Goal: Check status

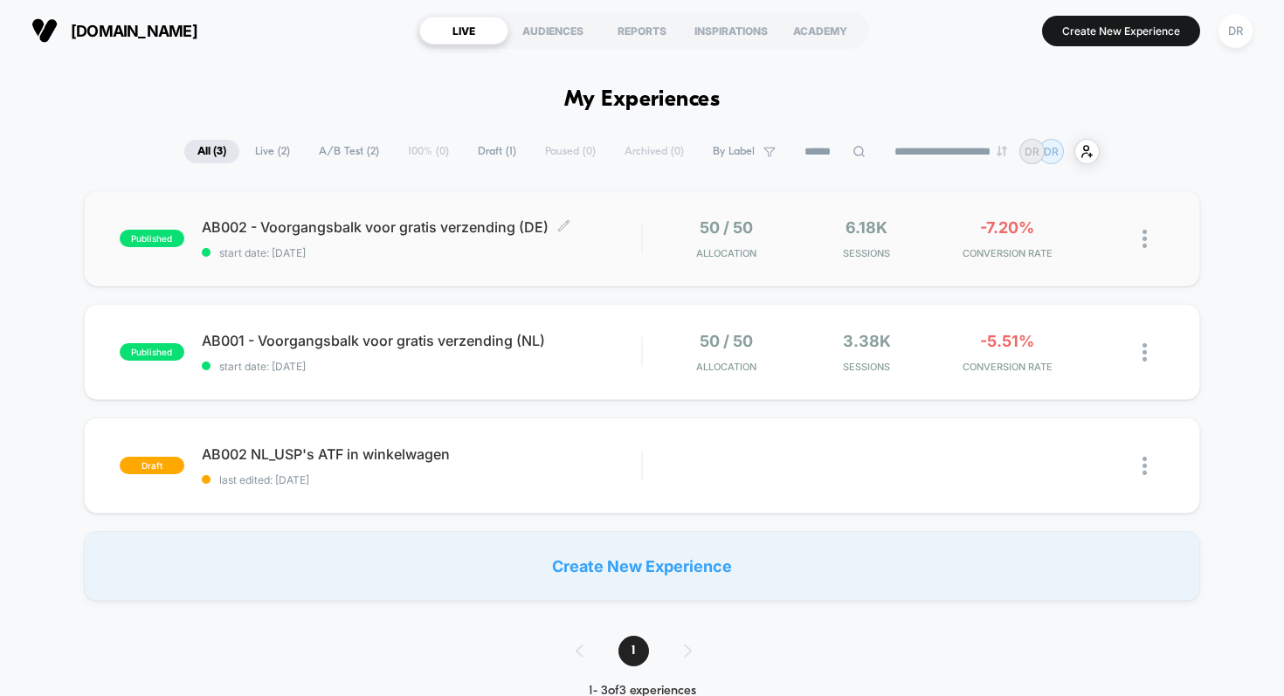
click at [439, 229] on span "AB002 - Voorgangsbalk voor gratis verzending (DE) Click to edit experience deta…" at bounding box center [422, 226] width 440 height 17
click at [549, 363] on span "start date: [DATE]" at bounding box center [422, 366] width 440 height 13
click at [460, 196] on div "published AB002 - Voorgangsbalk voor gratis verzending (DE) start date: [DATE] …" at bounding box center [642, 238] width 1117 height 96
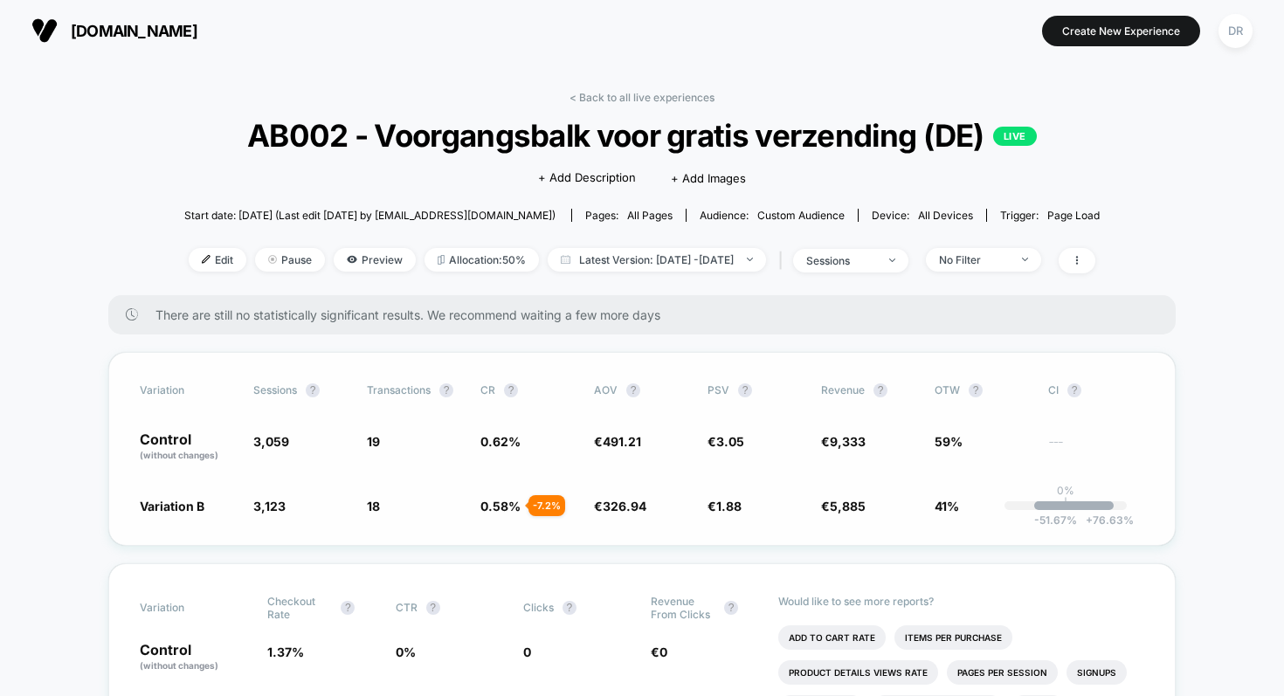
click at [632, 436] on span "491.21" at bounding box center [622, 441] width 38 height 15
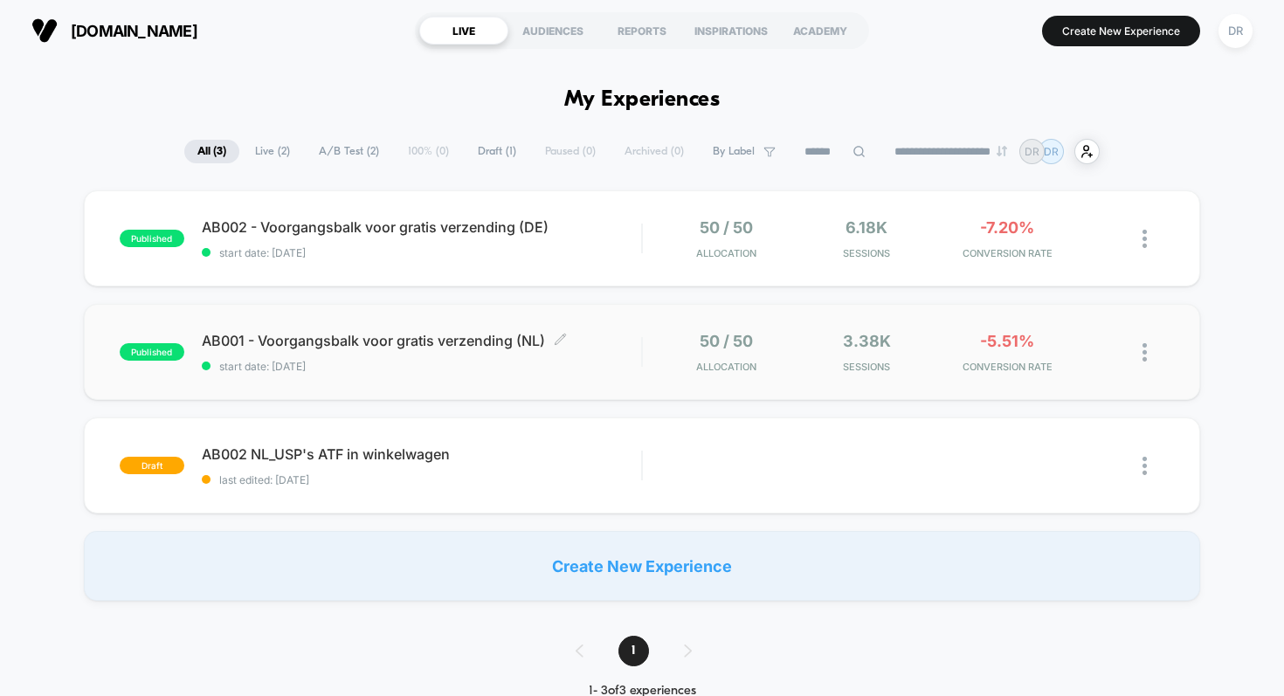
click at [438, 347] on span "AB001 - Voorgangsbalk voor gratis verzending (NL) Click to edit experience deta…" at bounding box center [422, 340] width 440 height 17
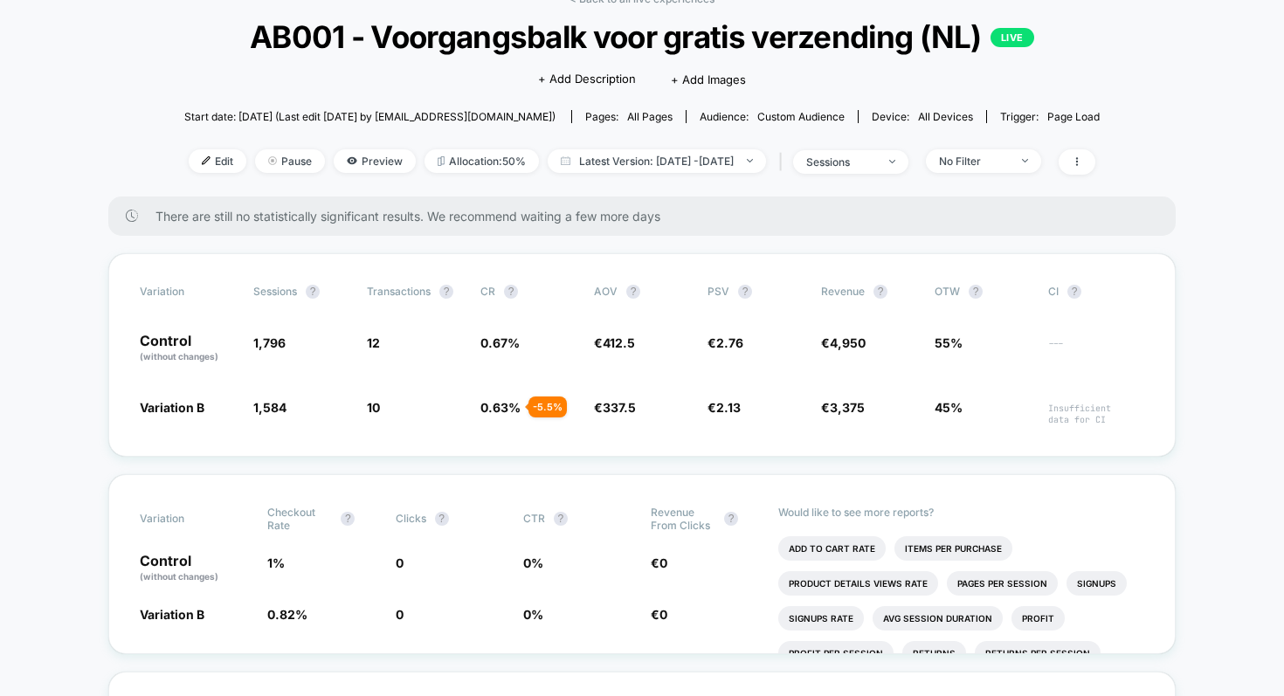
scroll to position [105, 0]
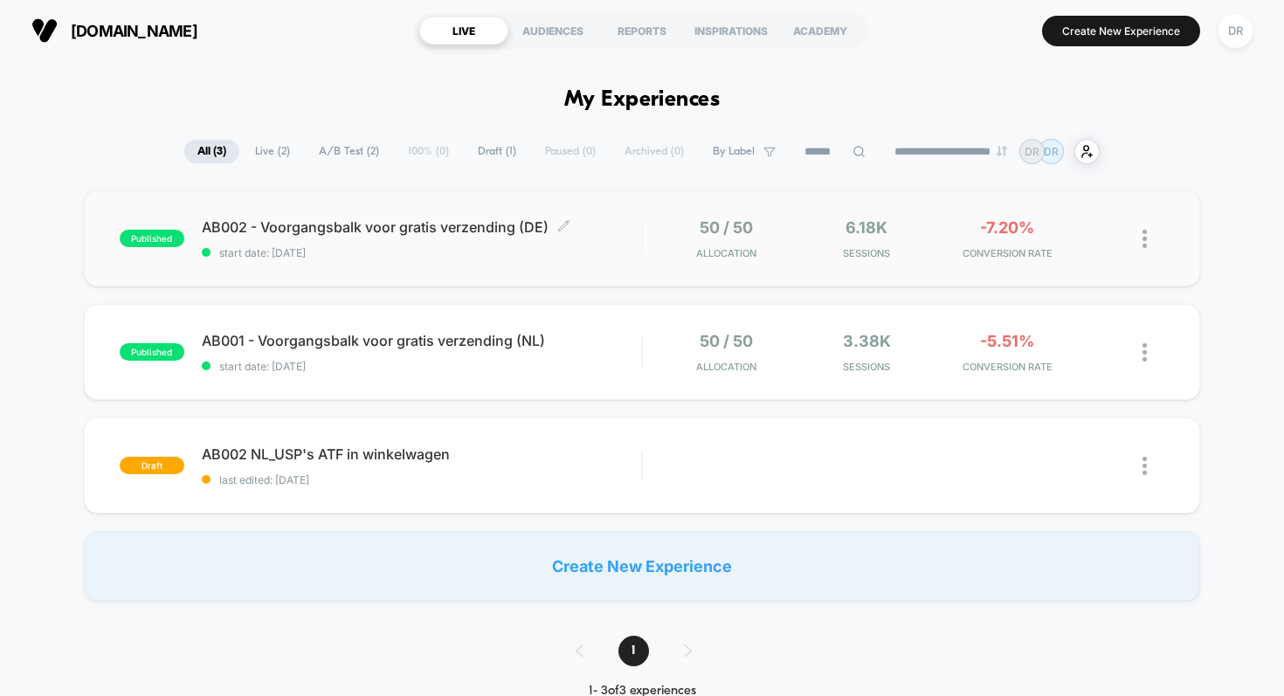
click at [348, 247] on span "start date: [DATE]" at bounding box center [422, 252] width 440 height 13
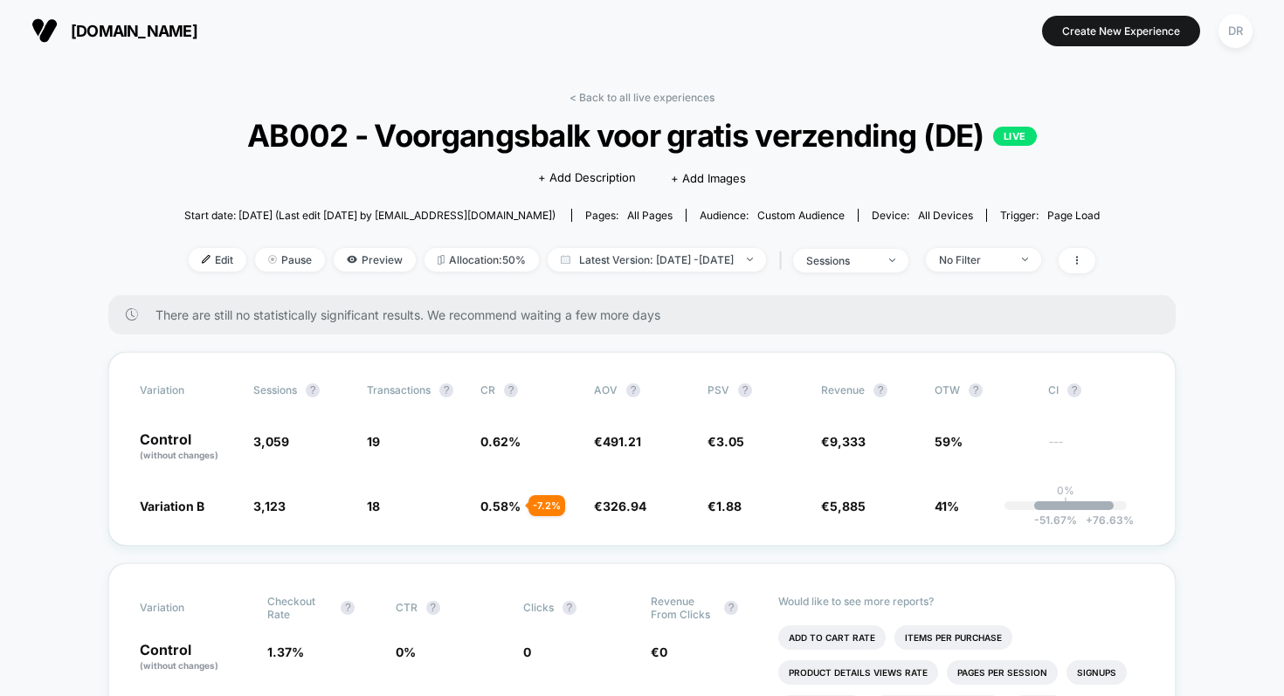
click at [1129, 605] on p "Would like to see more reports?" at bounding box center [961, 601] width 366 height 13
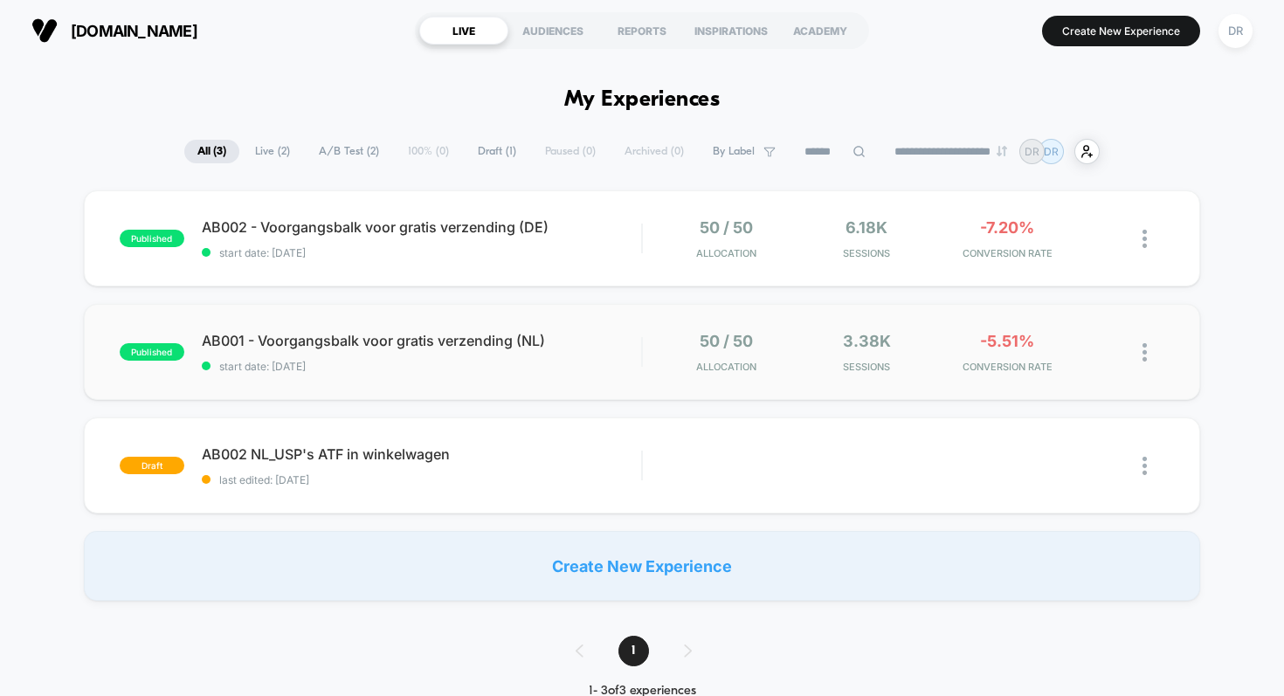
click at [525, 320] on div "published AB001 - Voorgangsbalk voor gratis verzending (NL) start date: [DATE] …" at bounding box center [642, 352] width 1117 height 96
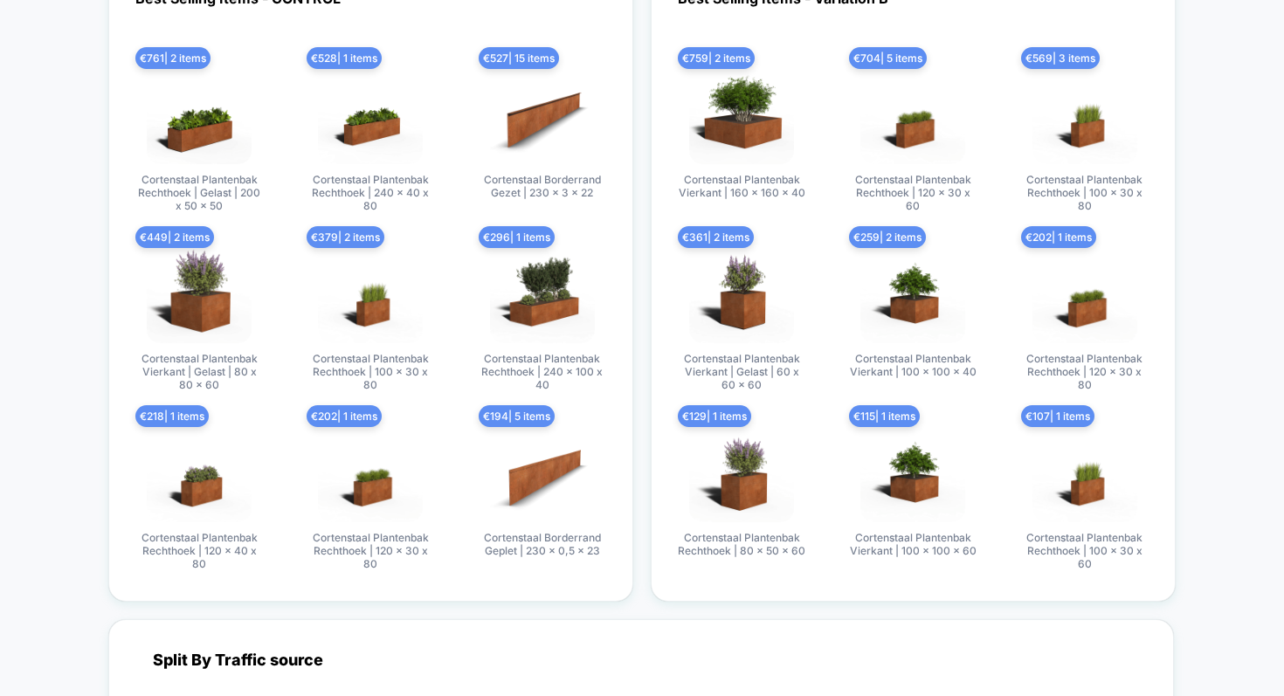
scroll to position [2605, 0]
